Goal: Task Accomplishment & Management: Manage account settings

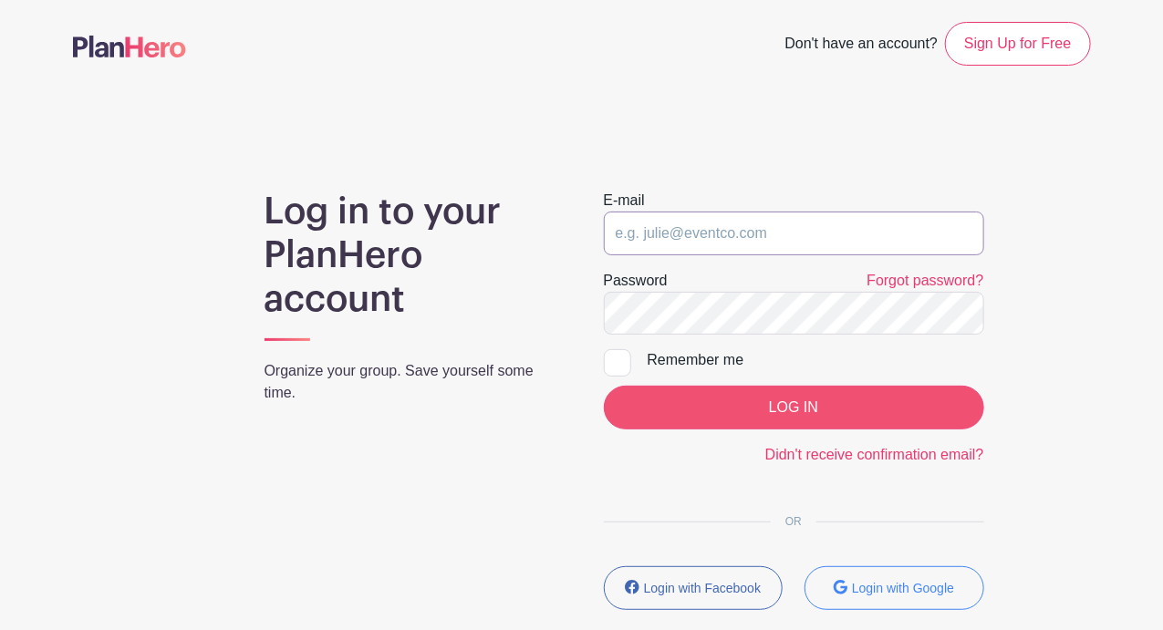
type input "admissions@sarasotachristian.org"
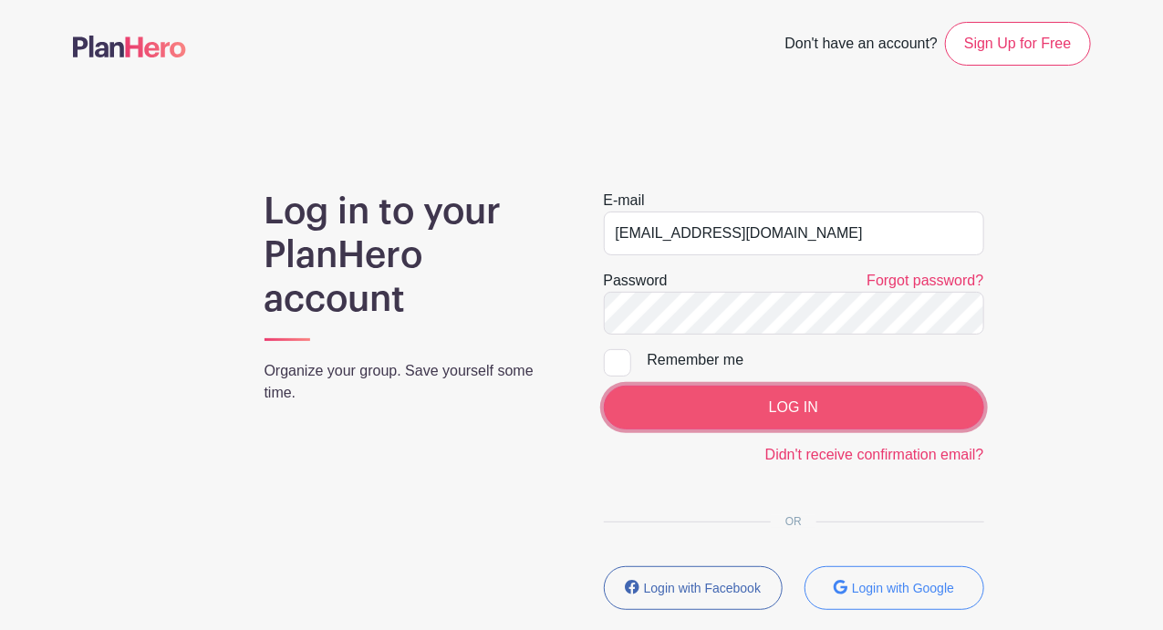
click at [795, 424] on input "LOG IN" at bounding box center [794, 408] width 380 height 44
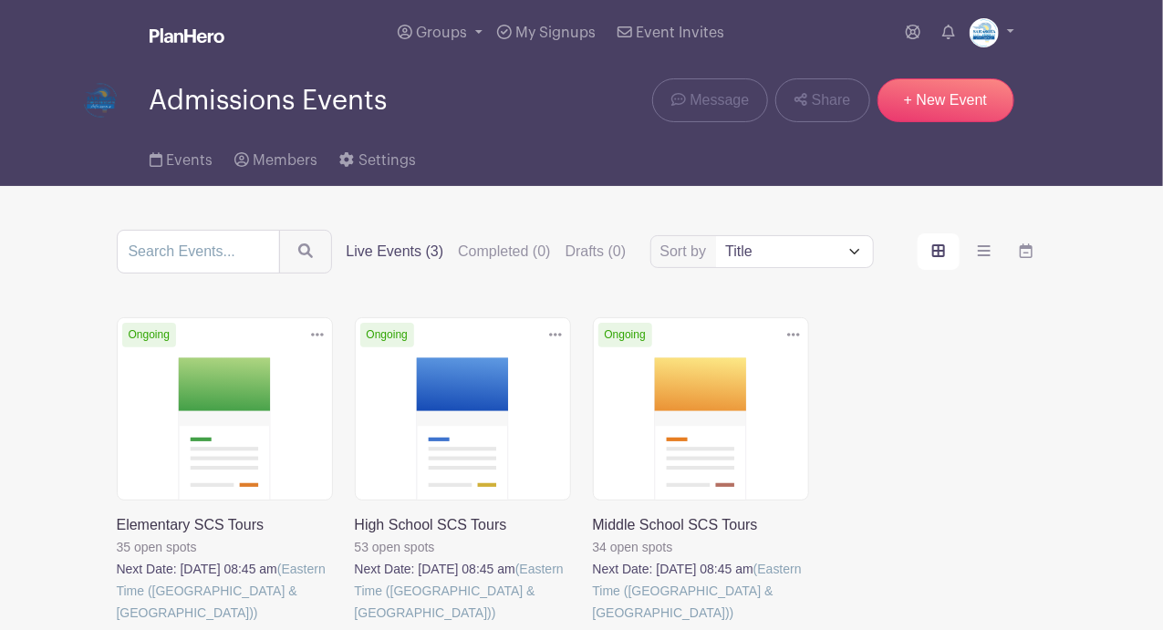
click at [117, 624] on link at bounding box center [117, 624] width 0 height 0
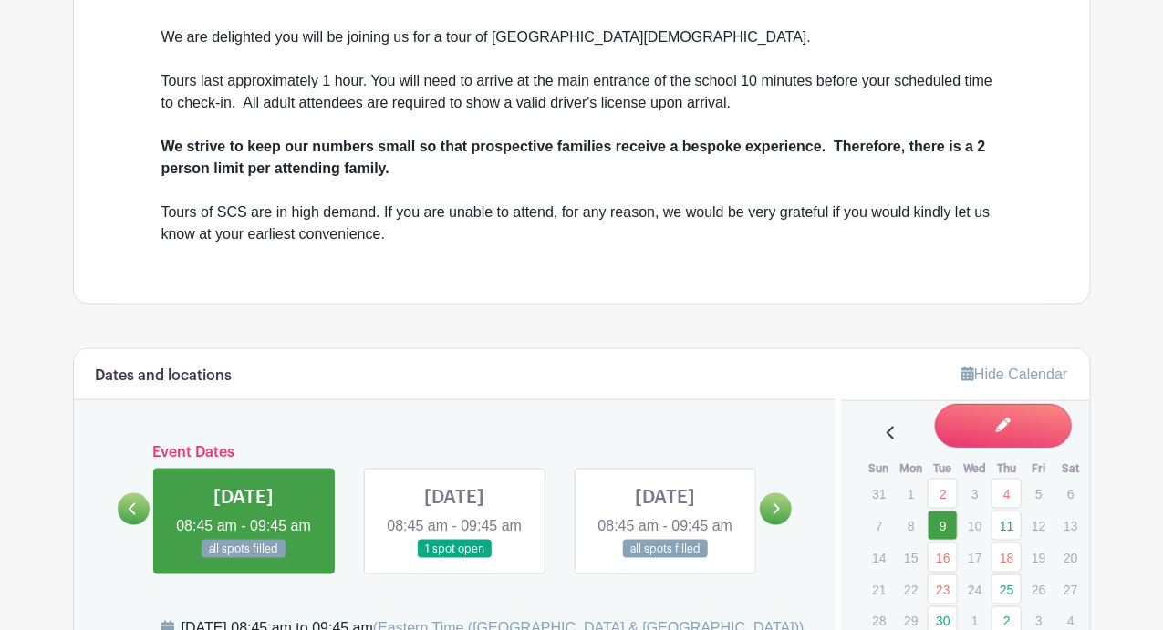
scroll to position [1004, 0]
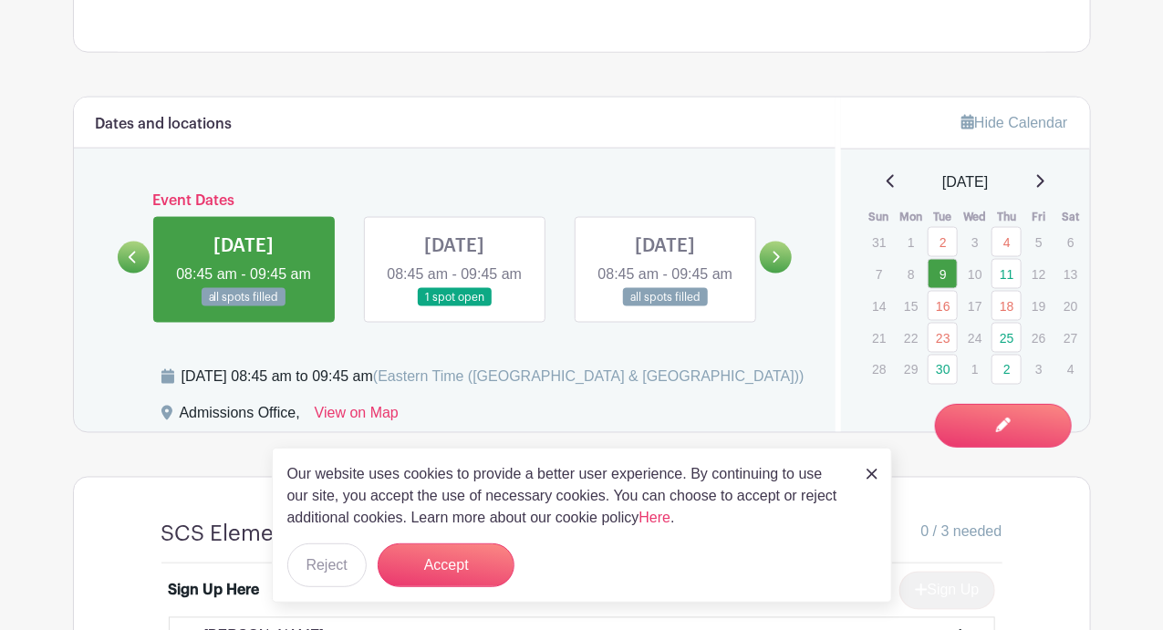
click at [1045, 178] on icon at bounding box center [1039, 181] width 9 height 15
click at [1054, 179] on div "[DATE]" at bounding box center [965, 183] width 205 height 22
click at [1045, 183] on icon at bounding box center [1040, 181] width 7 height 13
click at [887, 187] on link at bounding box center [891, 183] width 9 height 22
click at [1045, 180] on icon at bounding box center [1040, 181] width 7 height 13
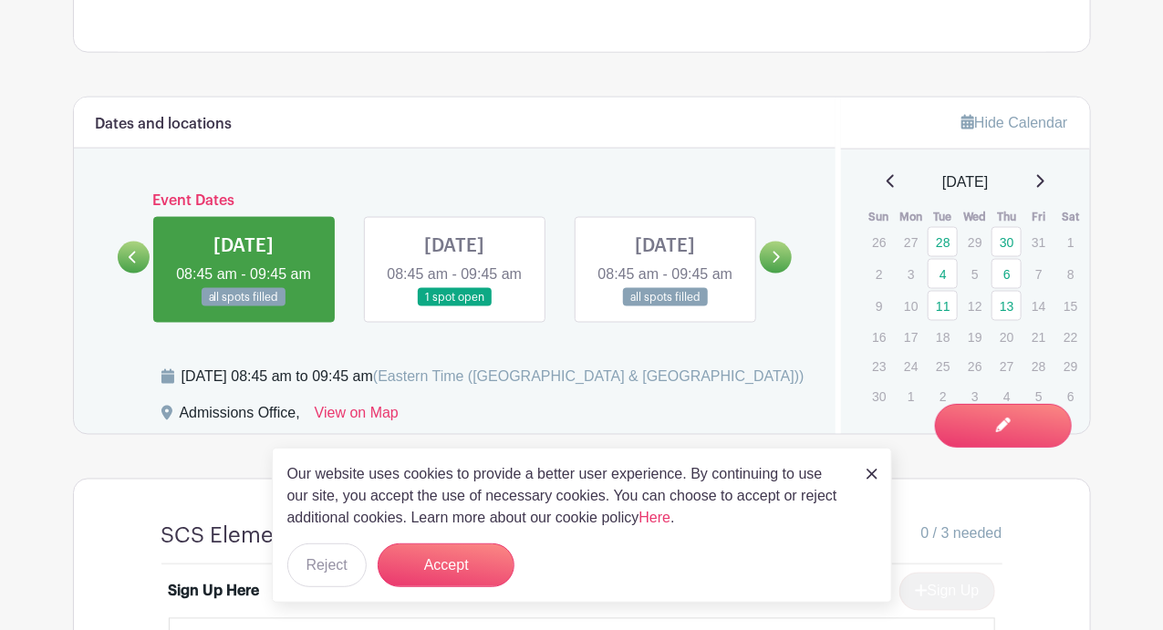
click at [551, 101] on div "Dates and locations" at bounding box center [455, 123] width 763 height 51
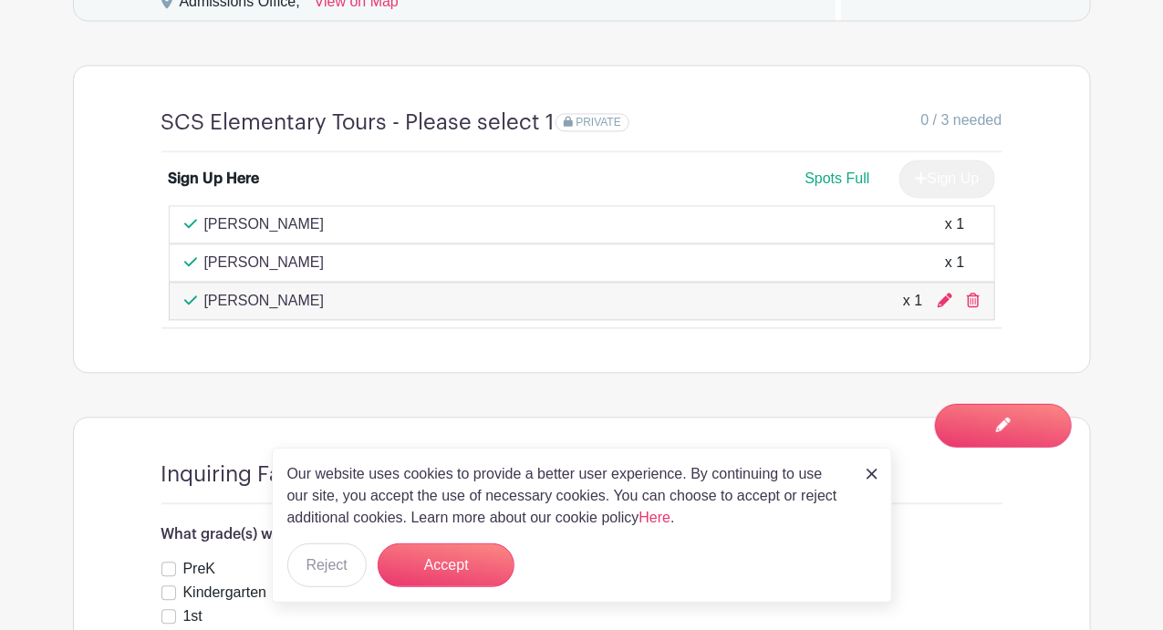
scroll to position [1186, 0]
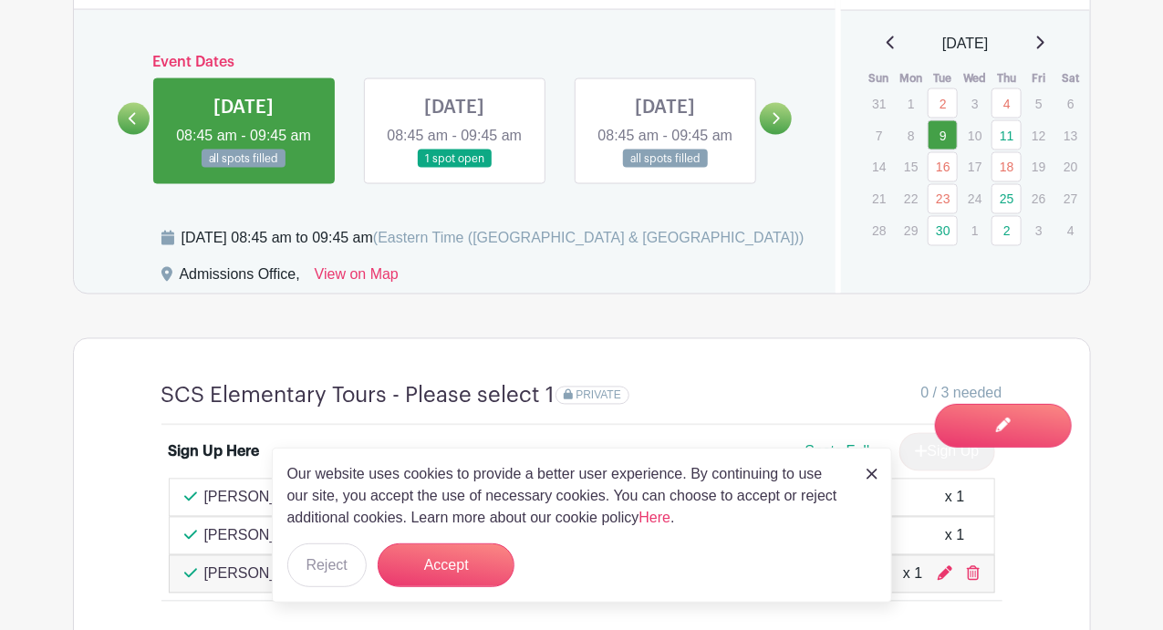
click at [764, 124] on link at bounding box center [776, 119] width 32 height 32
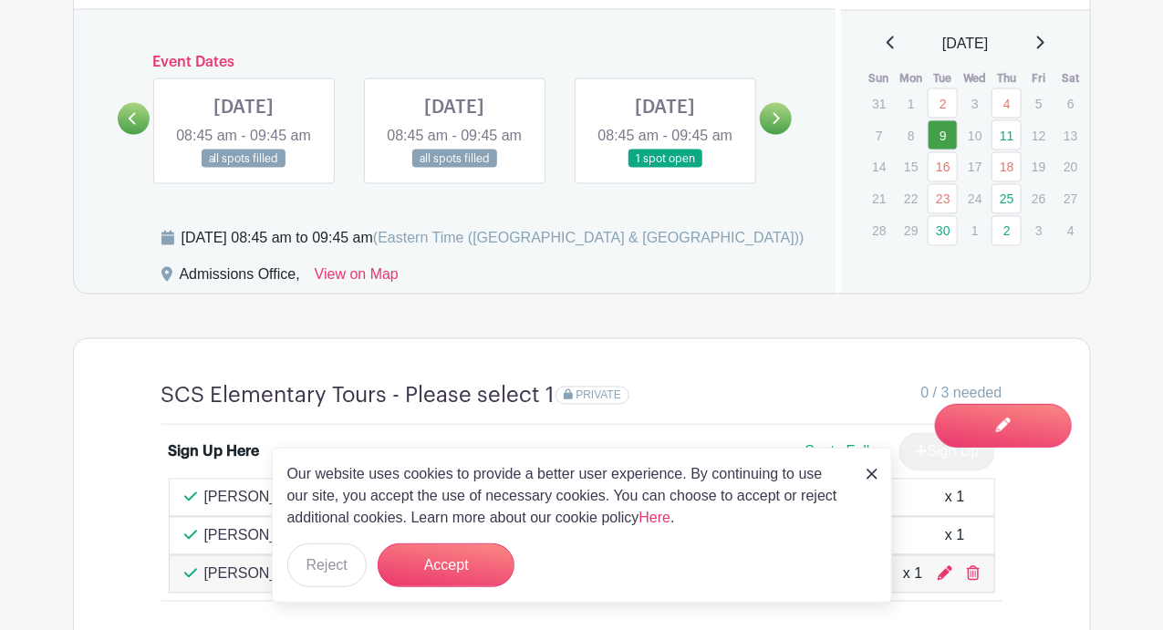
click at [665, 169] on link at bounding box center [665, 169] width 0 height 0
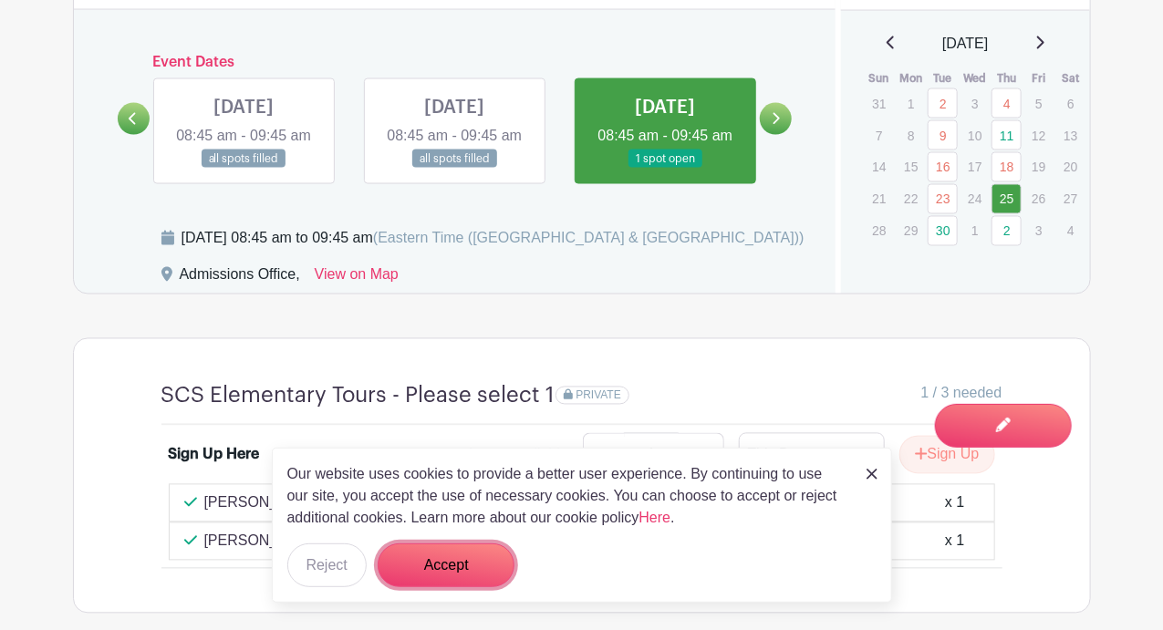
drag, startPoint x: 471, startPoint y: 571, endPoint x: 440, endPoint y: 598, distance: 40.8
click at [469, 574] on button "Accept" at bounding box center [446, 566] width 137 height 44
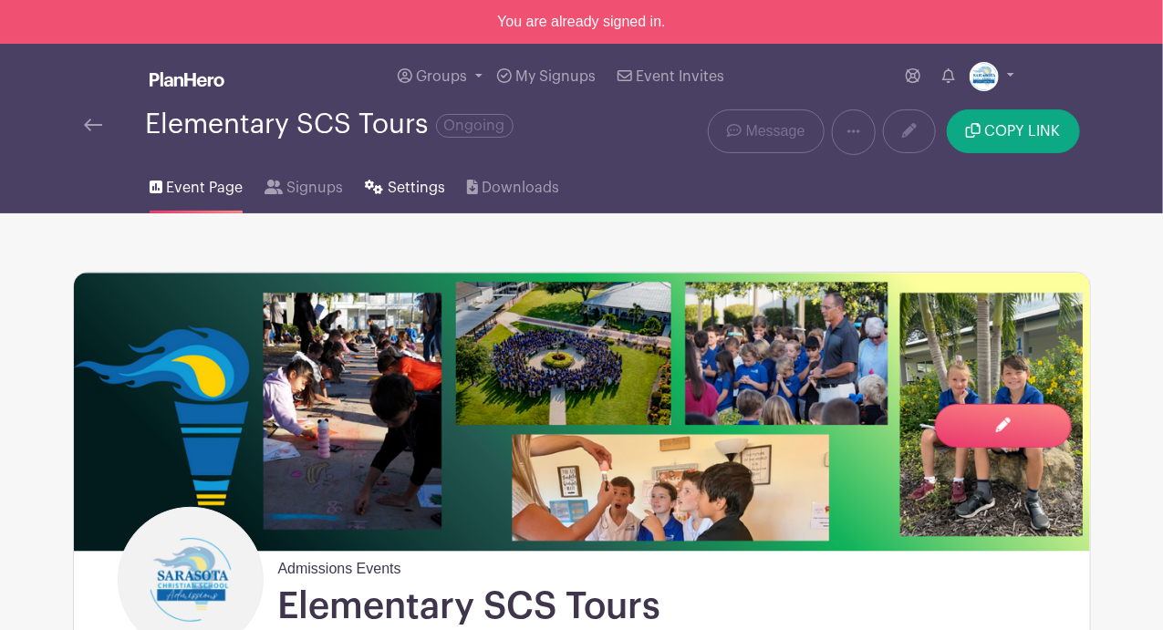
click at [424, 193] on span "Settings" at bounding box center [416, 188] width 57 height 22
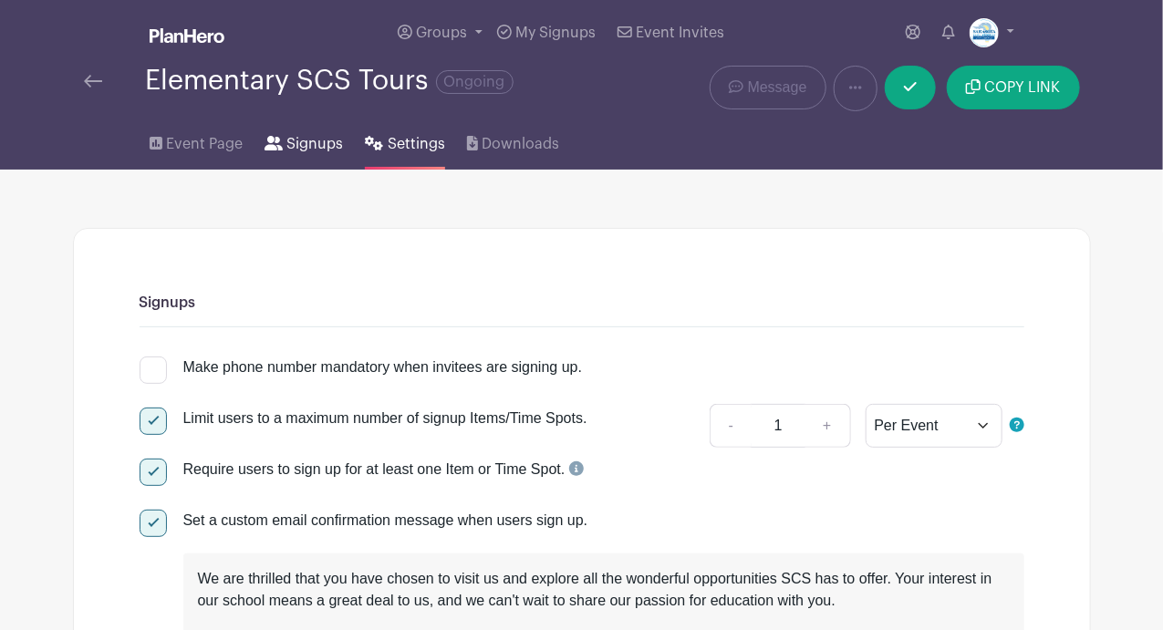
click at [327, 130] on link "Signups" at bounding box center [304, 140] width 78 height 58
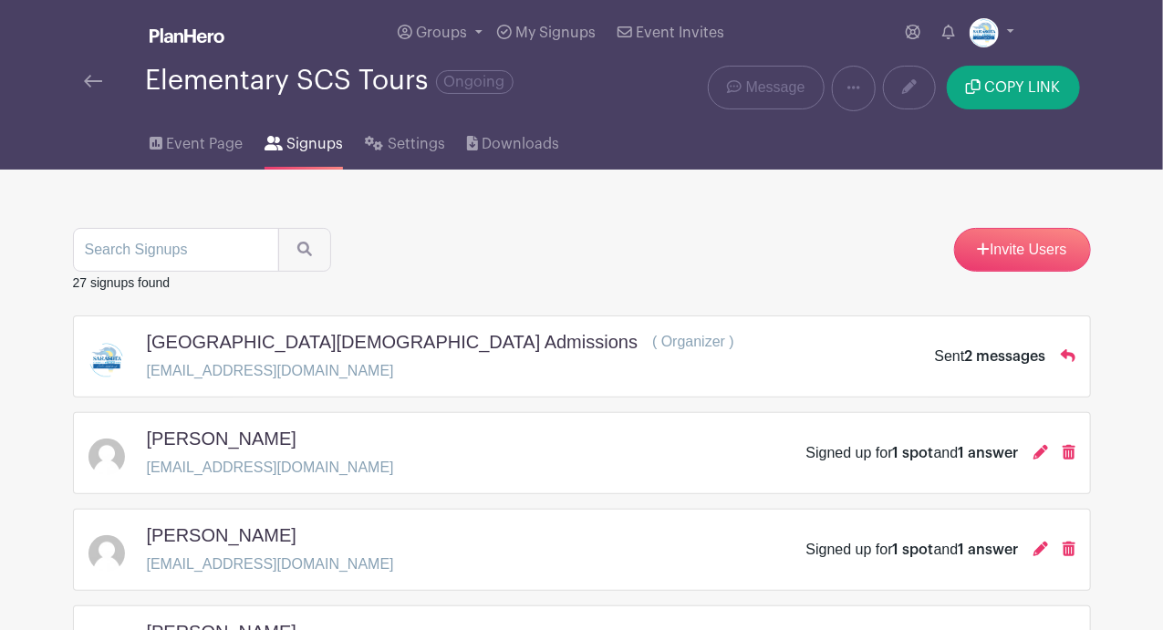
click at [316, 142] on span "Signups" at bounding box center [314, 144] width 57 height 22
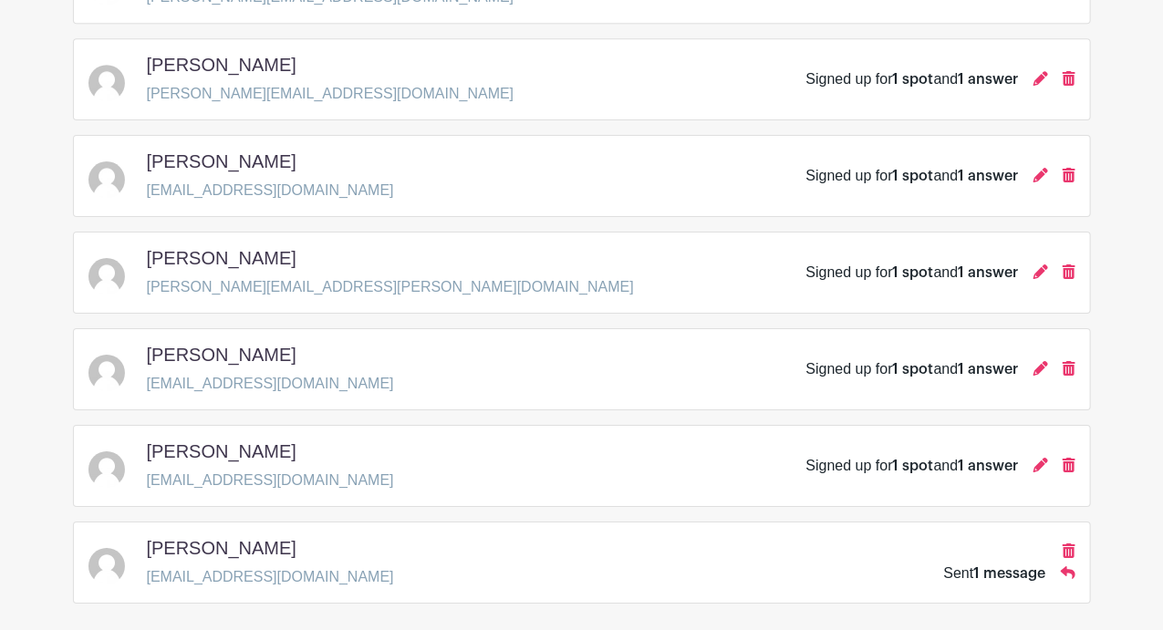
scroll to position [2372, 0]
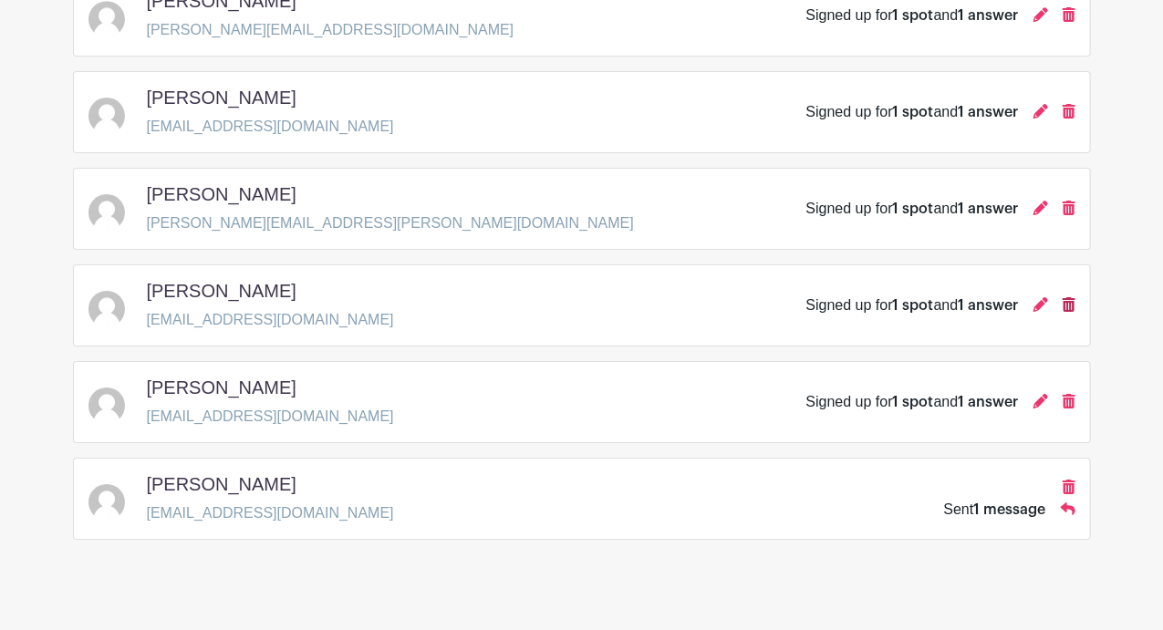
click at [1071, 297] on icon at bounding box center [1069, 304] width 13 height 15
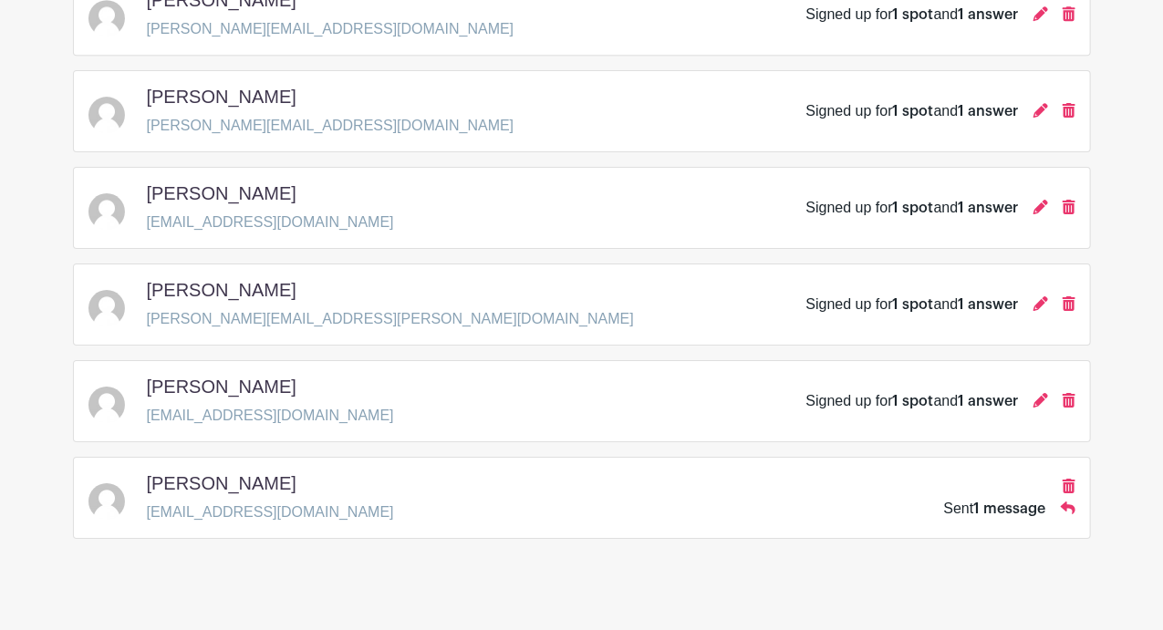
scroll to position [0, 0]
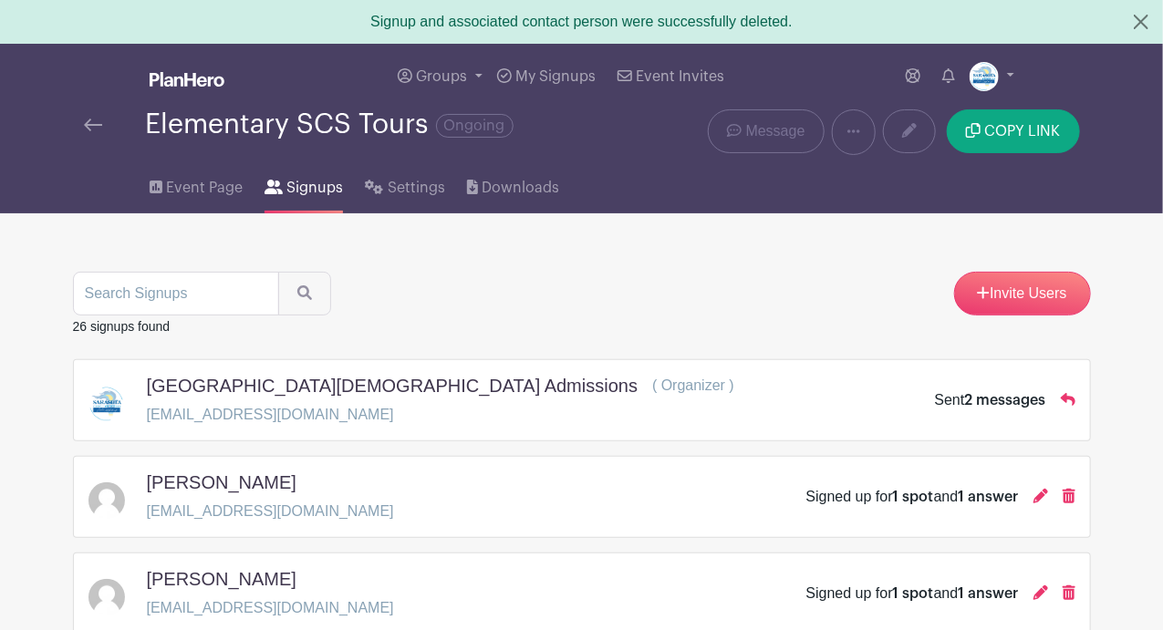
click at [93, 121] on img at bounding box center [93, 125] width 18 height 13
